Goal: Information Seeking & Learning: Learn about a topic

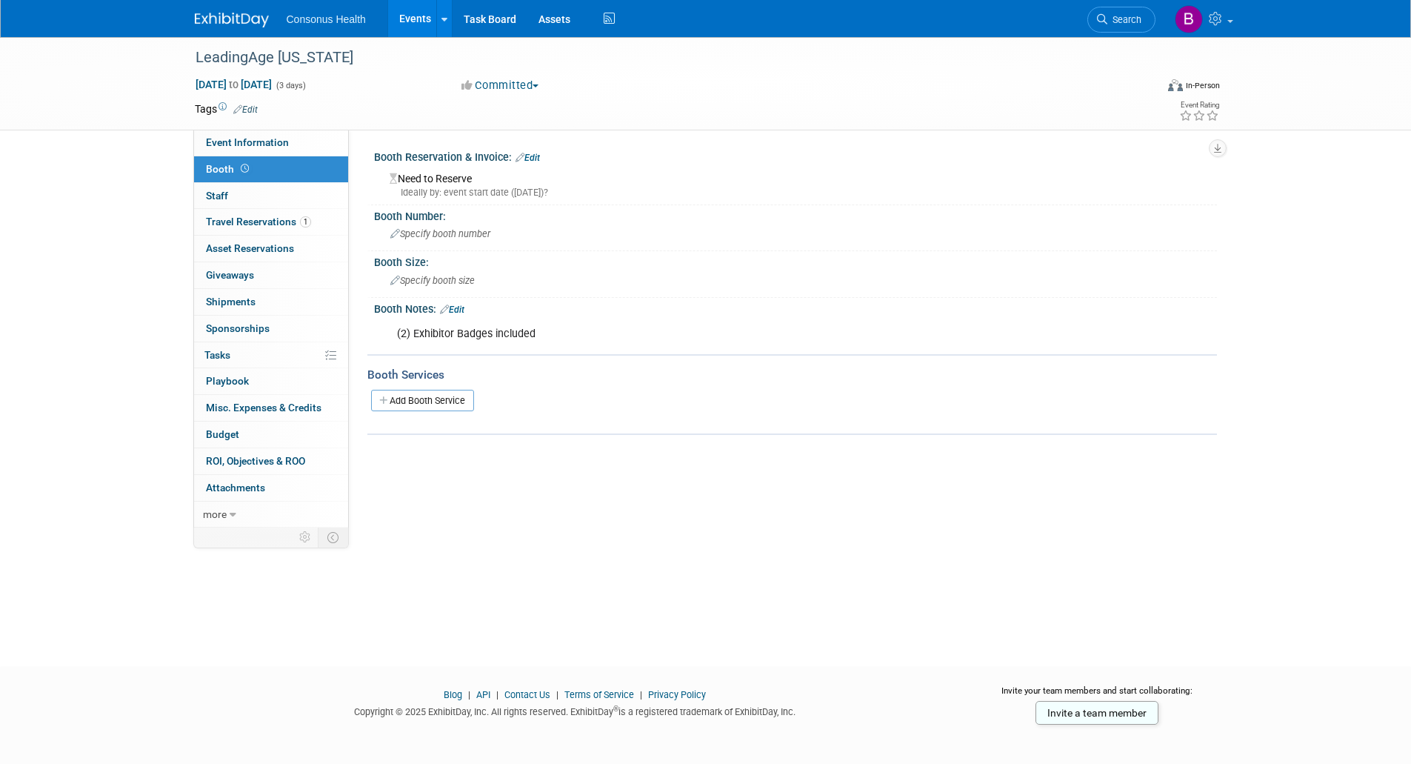
click at [424, 13] on link "Events" at bounding box center [415, 18] width 54 height 37
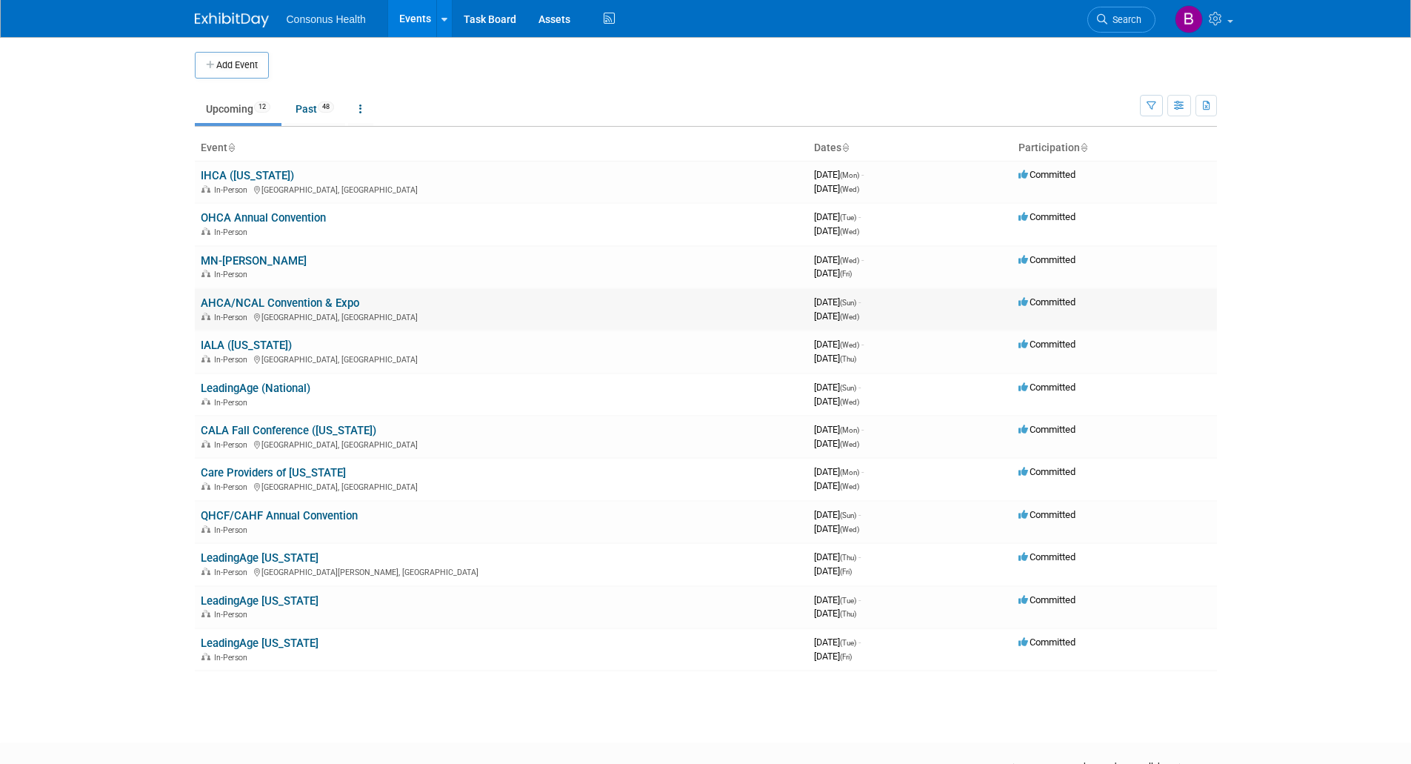
click at [246, 298] on link "AHCA/NCAL Convention & Expo" at bounding box center [280, 302] width 159 height 13
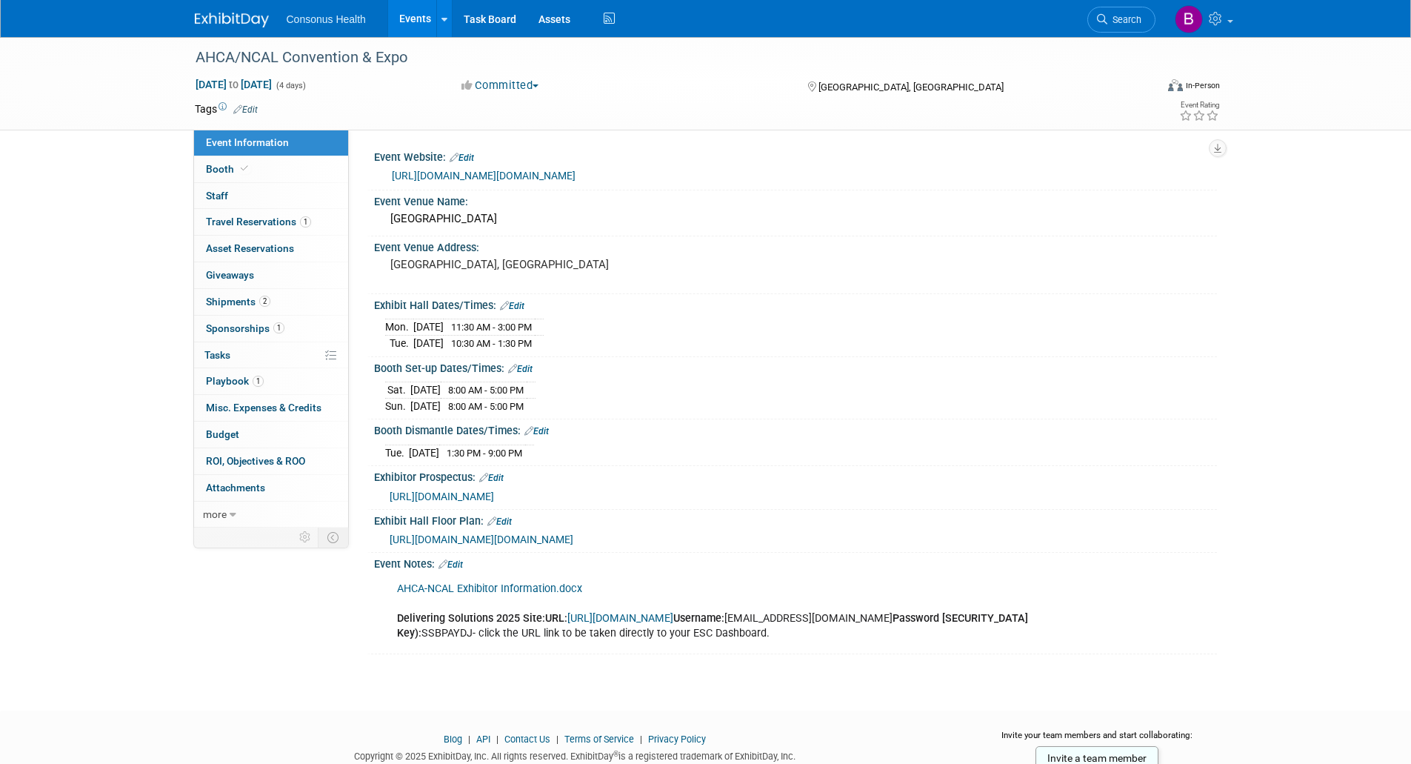
click at [489, 181] on link "[URL][DOMAIN_NAME][DOMAIN_NAME]" at bounding box center [484, 176] width 184 height 12
